Goal: Check status: Check status

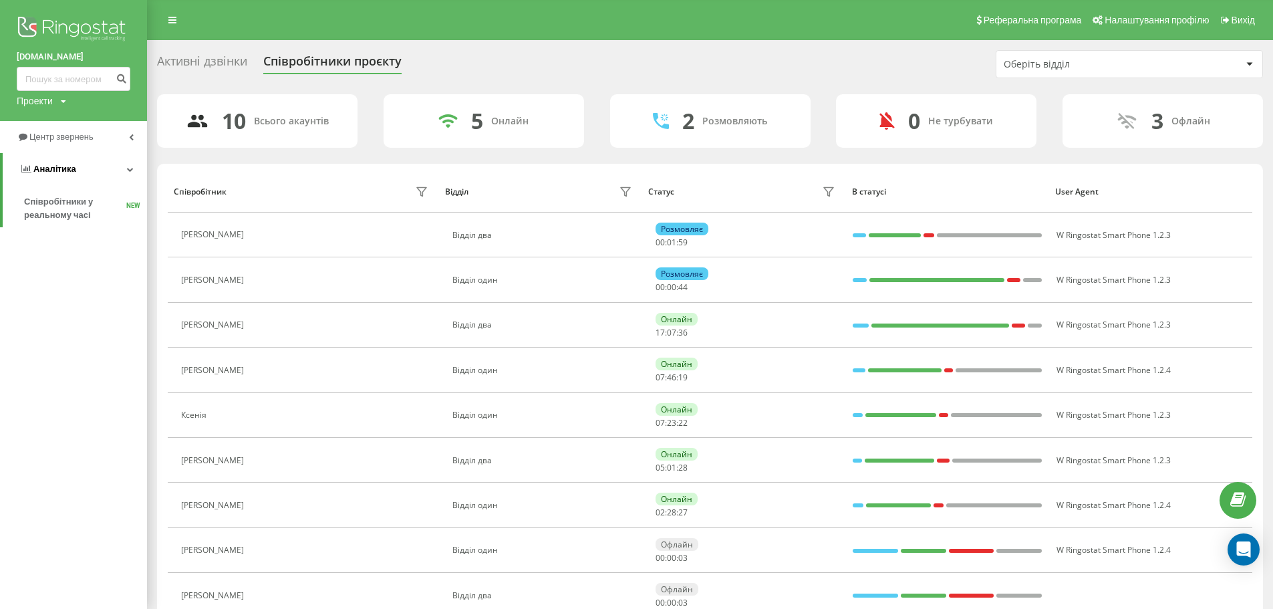
click at [42, 165] on span "Аналiтика" at bounding box center [54, 169] width 43 height 10
click at [42, 165] on span "Аналiтика" at bounding box center [52, 169] width 43 height 10
click at [63, 144] on span "Центр звернень" at bounding box center [57, 136] width 81 height 13
click at [76, 174] on span "Журнал дзвінків" at bounding box center [59, 169] width 71 height 13
